Goal: Browse casually

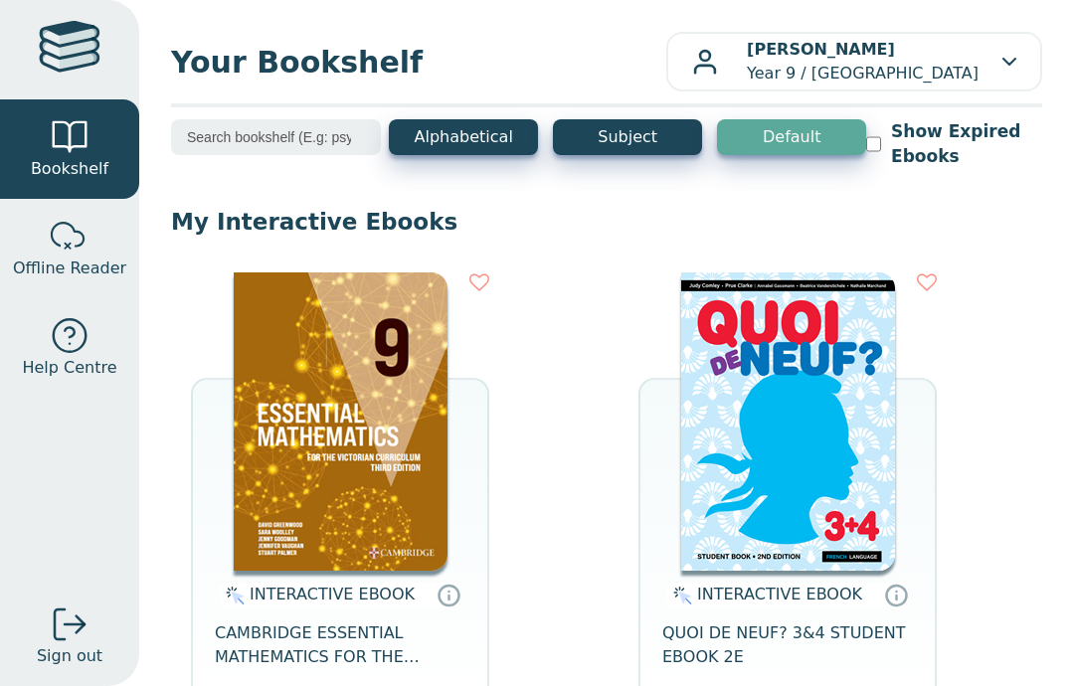
click at [339, 374] on img at bounding box center [341, 422] width 214 height 298
click at [409, 466] on img at bounding box center [341, 422] width 214 height 298
click at [377, 431] on img at bounding box center [341, 422] width 214 height 298
